Goal: Information Seeking & Learning: Learn about a topic

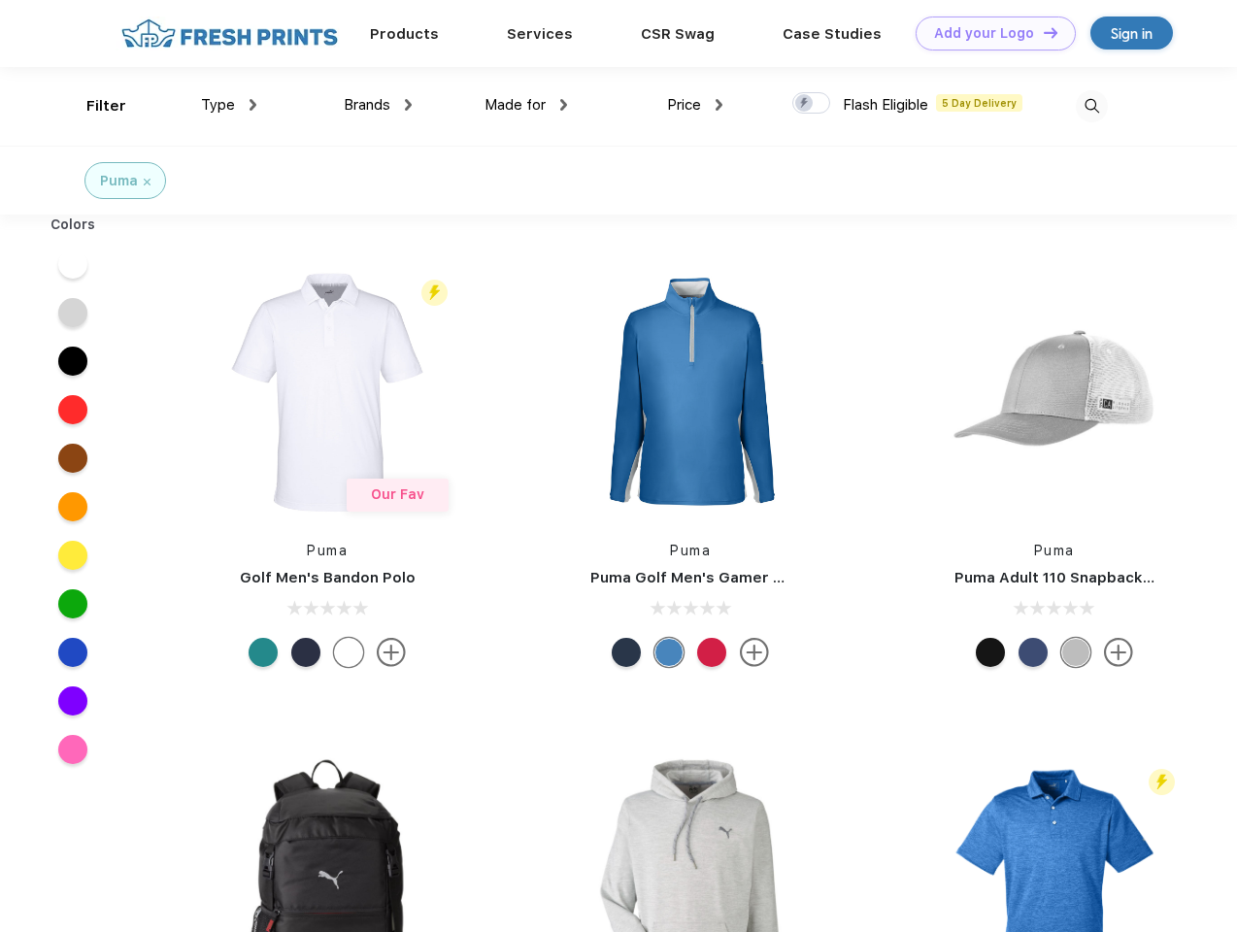
scroll to position [1, 0]
click at [988, 33] on link "Add your Logo Design Tool" at bounding box center [995, 34] width 160 height 34
click at [0, 0] on div "Design Tool" at bounding box center [0, 0] width 0 height 0
click at [1041, 32] on link "Add your Logo Design Tool" at bounding box center [995, 34] width 160 height 34
click at [93, 106] on div "Filter" at bounding box center [106, 106] width 40 height 22
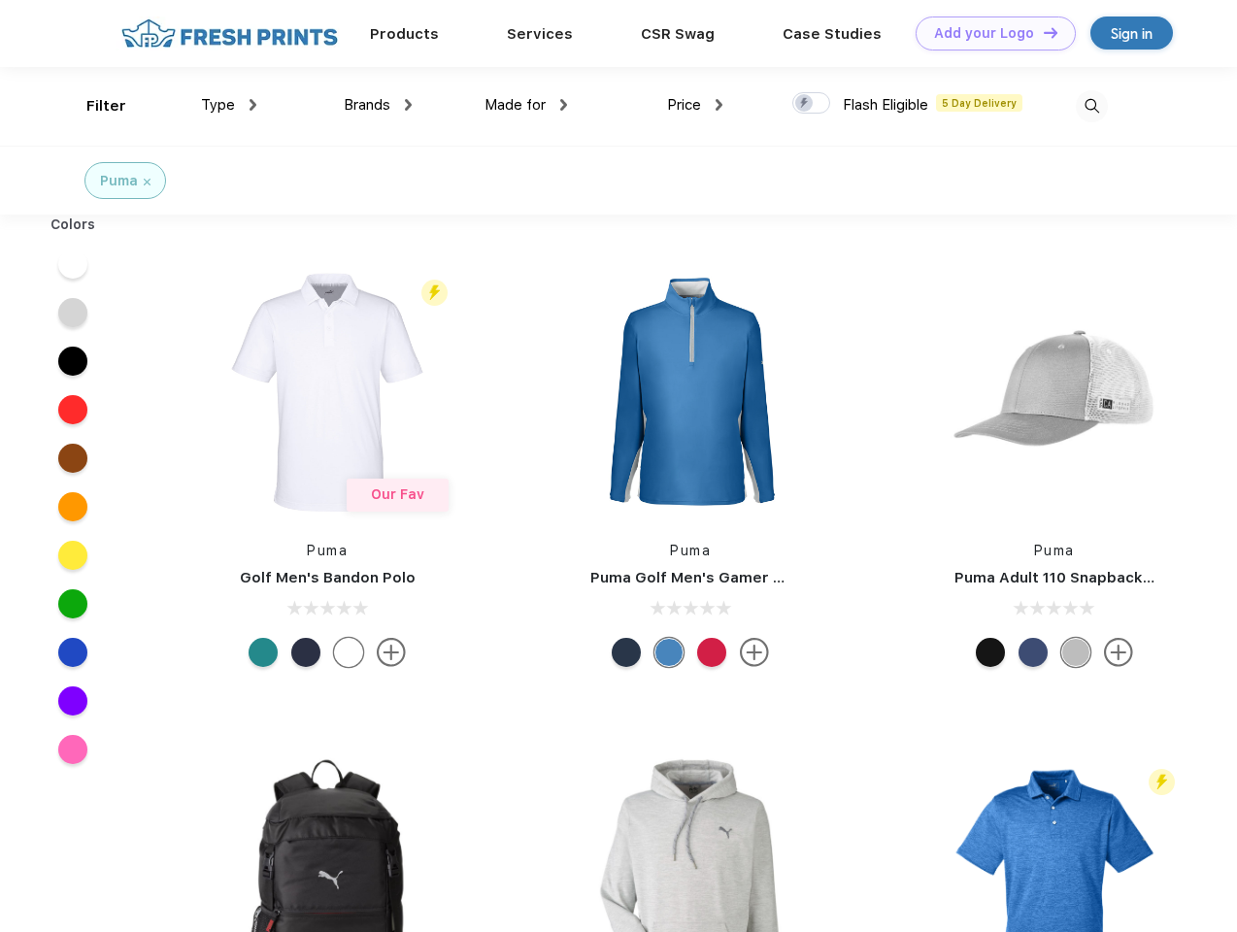
click at [229, 105] on span "Type" at bounding box center [218, 104] width 34 height 17
click at [378, 105] on span "Brands" at bounding box center [367, 104] width 47 height 17
click at [526, 105] on span "Made for" at bounding box center [514, 104] width 61 height 17
click at [695, 105] on span "Price" at bounding box center [684, 104] width 34 height 17
click at [811, 104] on div at bounding box center [811, 102] width 38 height 21
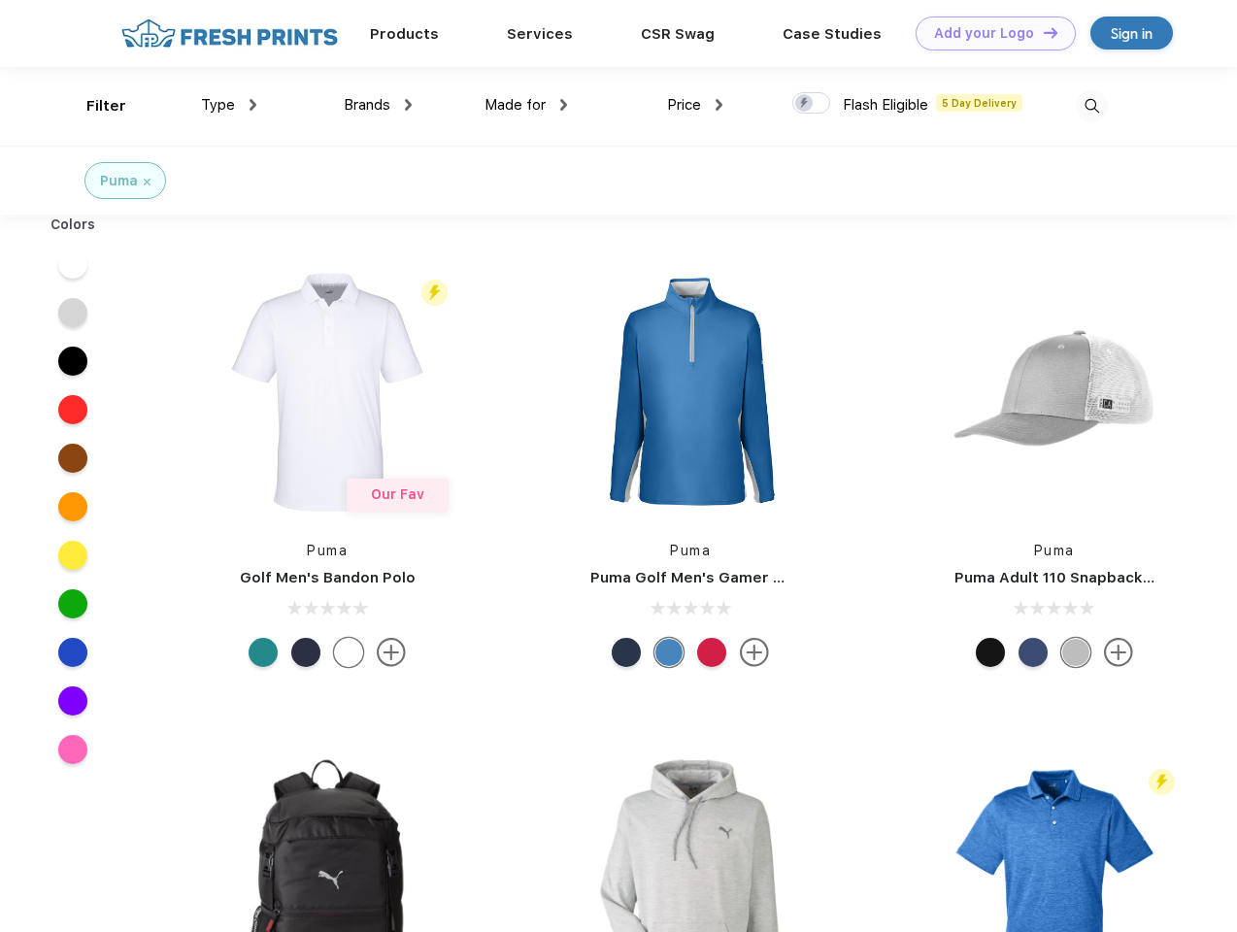
click at [805, 104] on input "checkbox" at bounding box center [798, 97] width 13 height 13
click at [1091, 106] on img at bounding box center [1091, 106] width 32 height 32
